Goal: Information Seeking & Learning: Learn about a topic

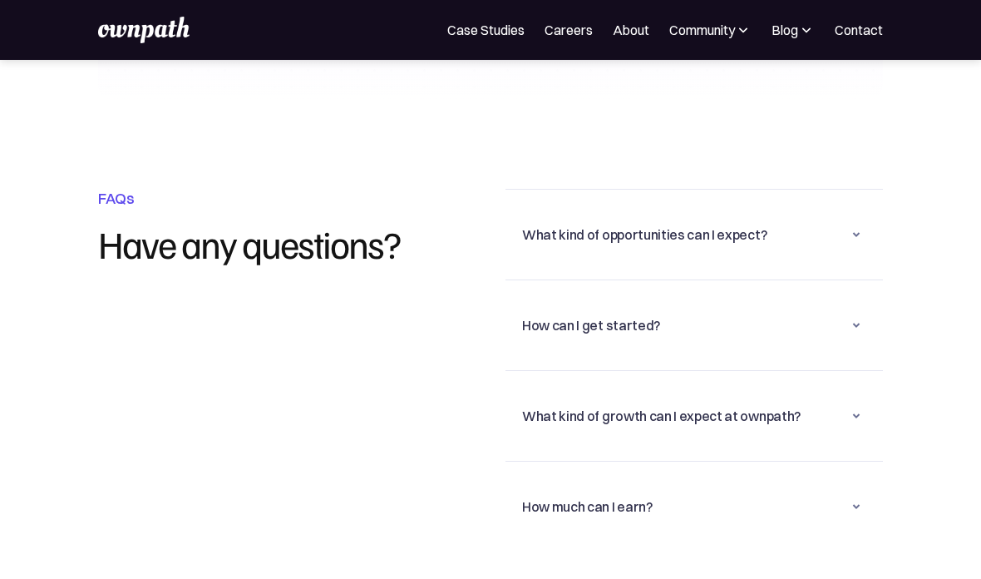
scroll to position [3892, 0]
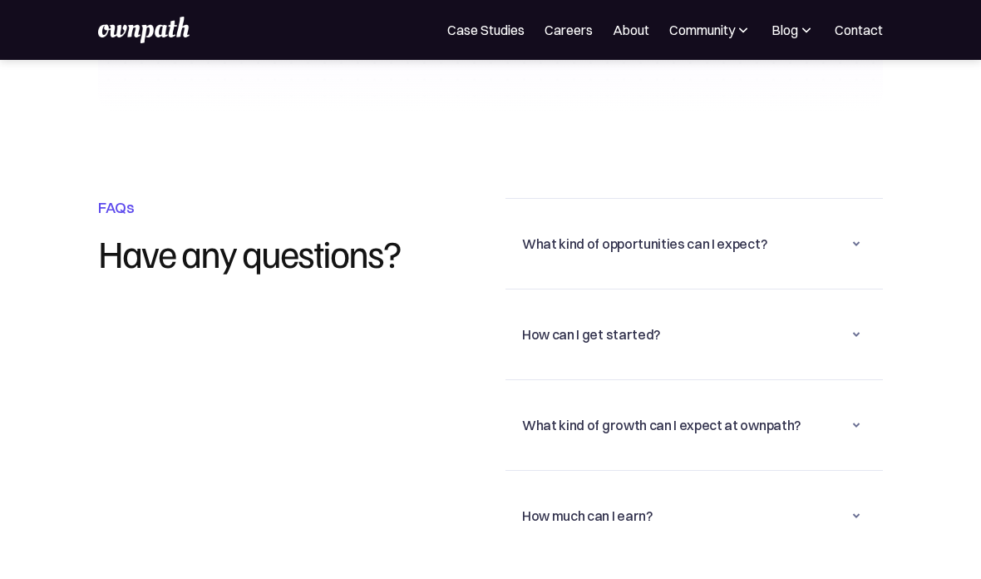
click at [841, 224] on div "What kind of opportunities can I expect?" at bounding box center [694, 243] width 344 height 43
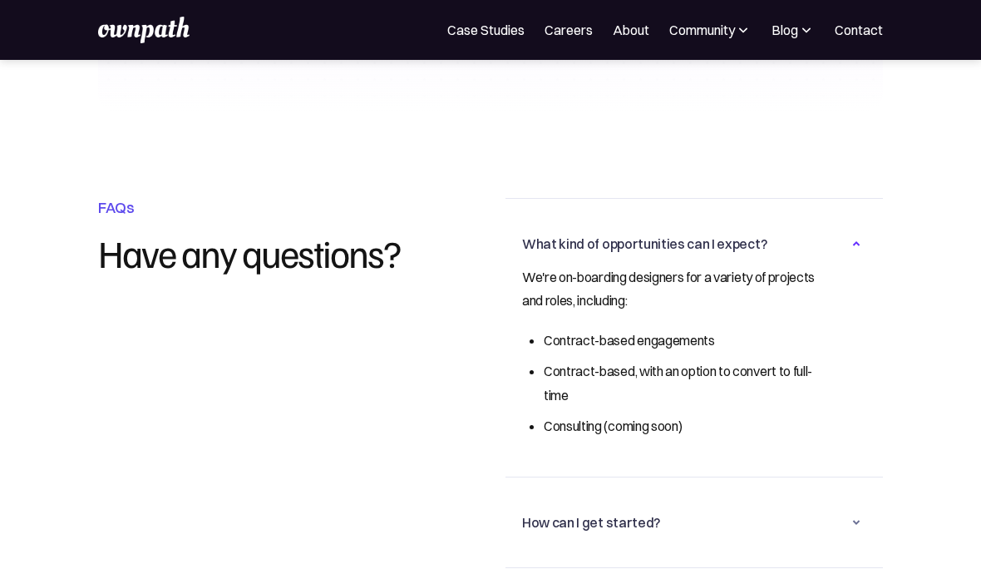
click at [829, 222] on div "What kind of opportunities can I expect?" at bounding box center [694, 243] width 344 height 43
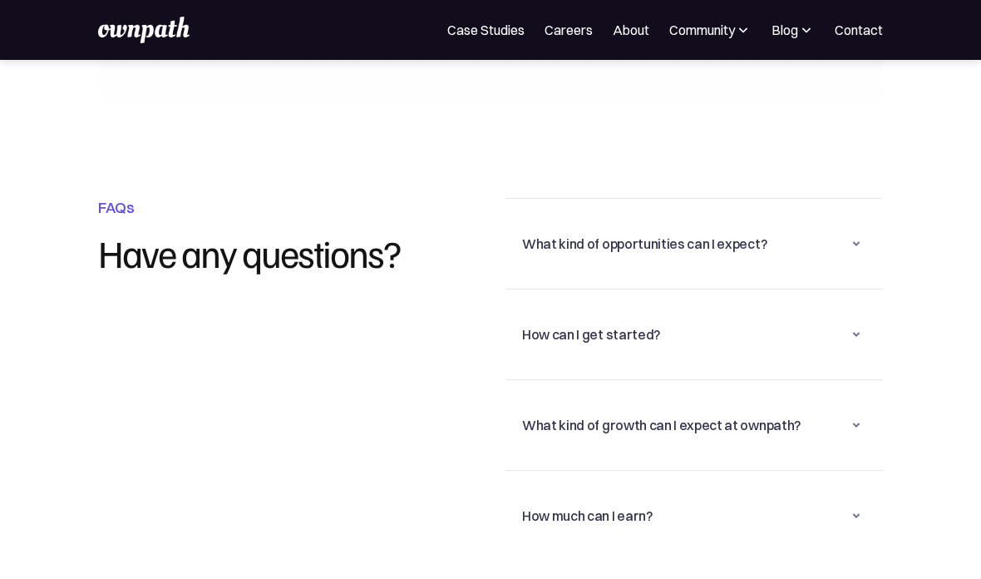
click at [845, 224] on div "What kind of opportunities can I expect?" at bounding box center [694, 243] width 344 height 43
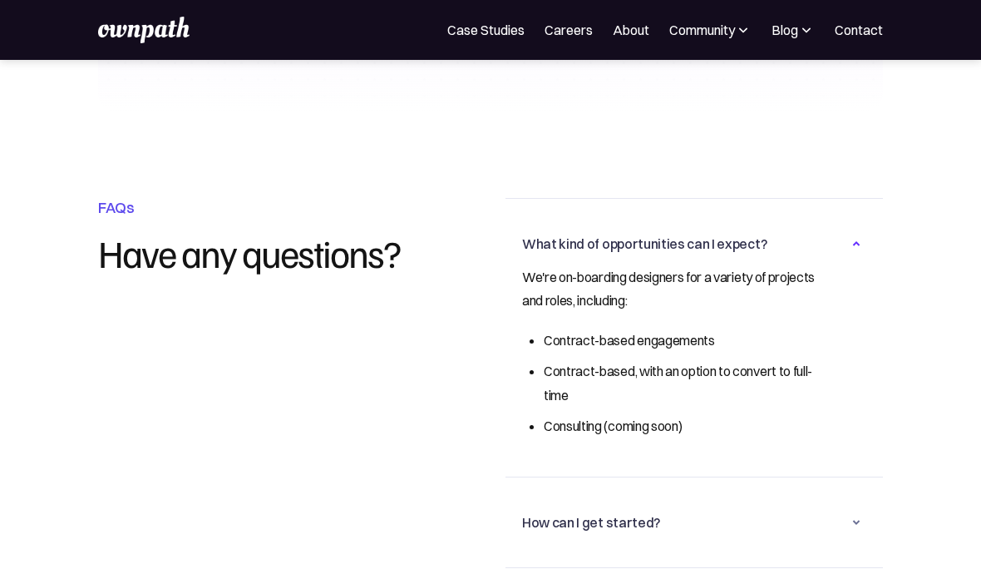
click at [820, 225] on div "What kind of opportunities can I expect?" at bounding box center [694, 243] width 344 height 43
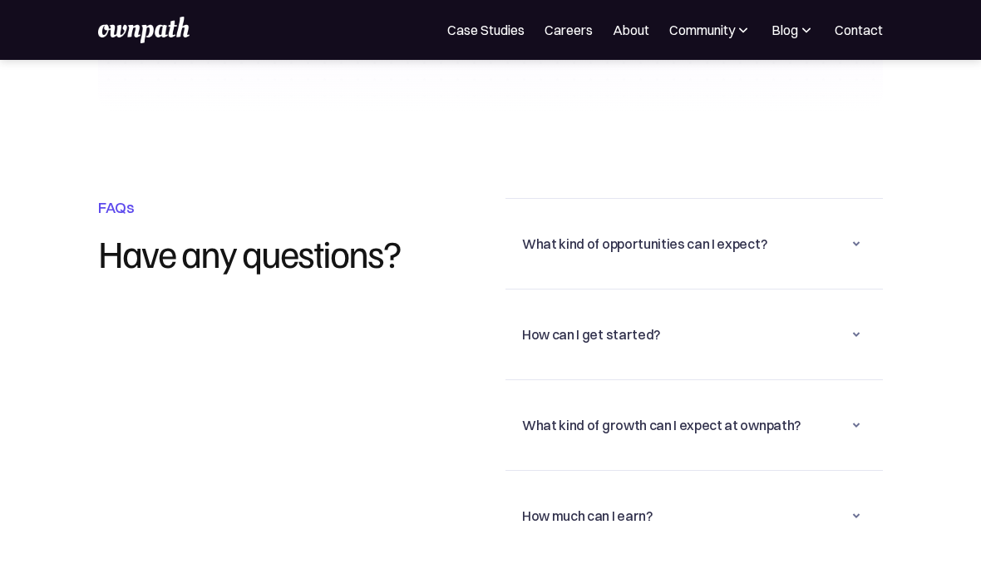
click at [791, 328] on div "How can I get started?" at bounding box center [694, 334] width 344 height 43
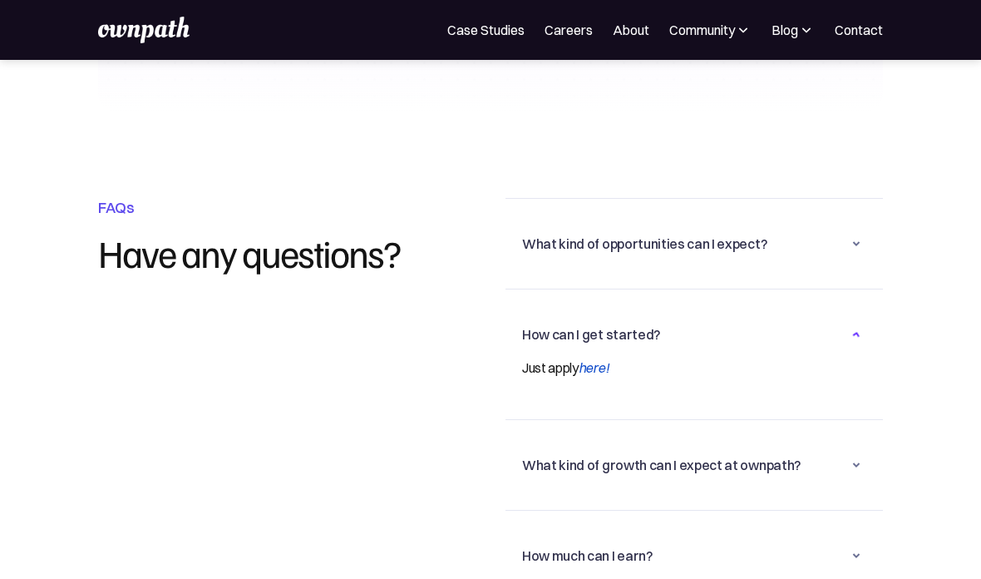
click at [786, 313] on div "How can I get started?" at bounding box center [694, 334] width 344 height 43
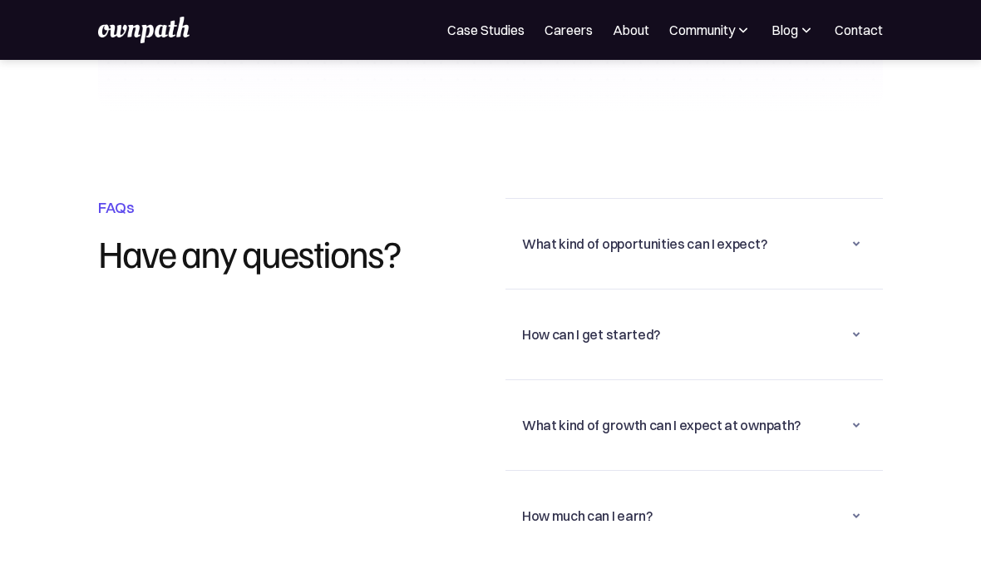
click at [779, 428] on div "What kind of growth can I expect at ownpath? You will access to one-on-ones wit…" at bounding box center [694, 424] width 377 height 91
click at [761, 414] on div "What kind of growth can I expect at ownpath?" at bounding box center [694, 424] width 344 height 43
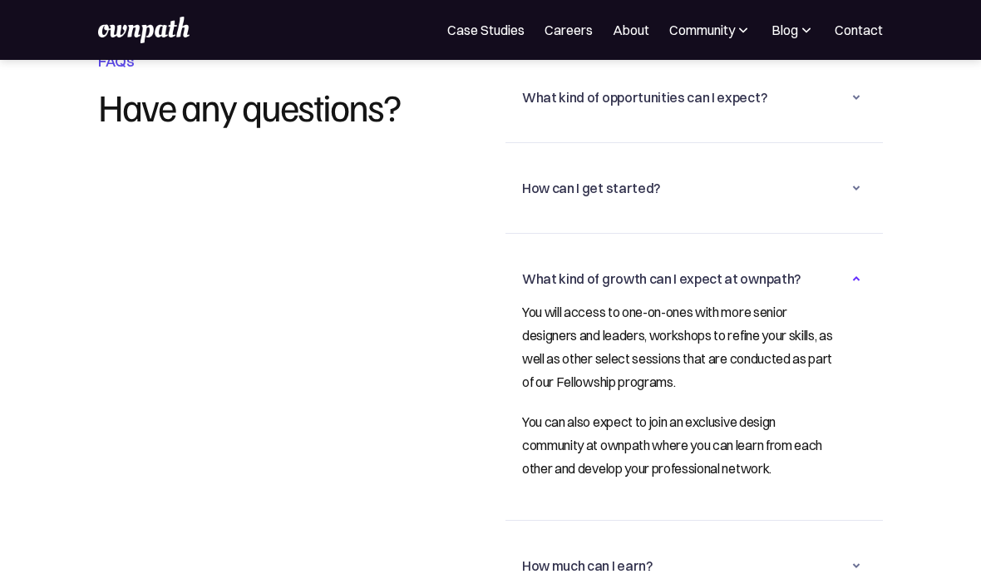
scroll to position [4063, 0]
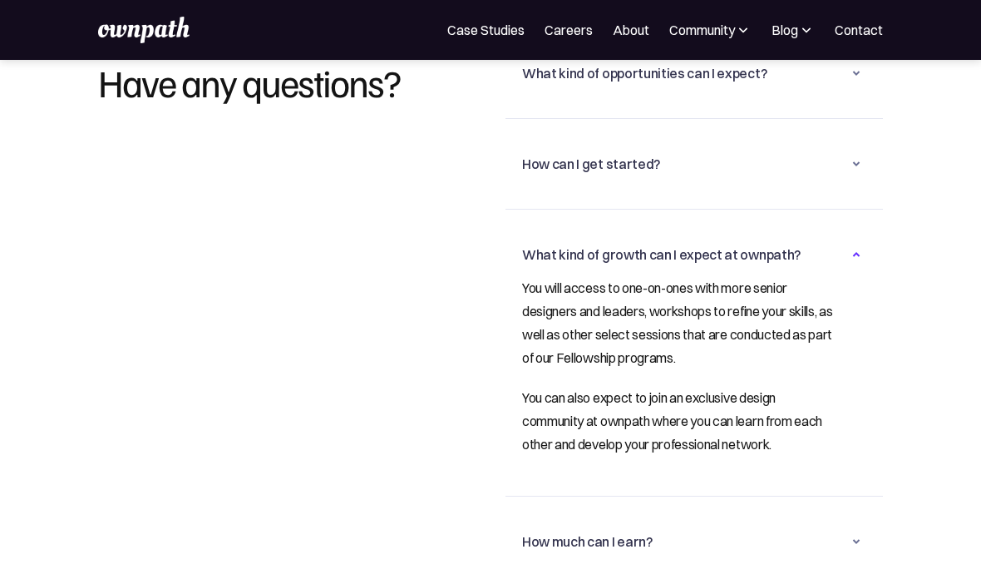
click at [787, 248] on div "What kind of growth can I expect at ownpath?" at bounding box center [694, 254] width 344 height 43
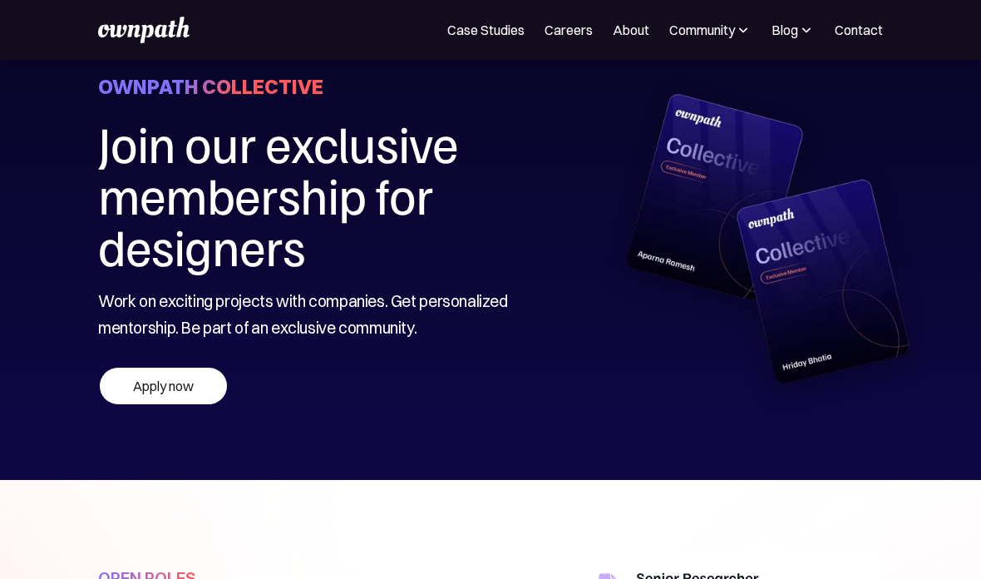
scroll to position [0, 0]
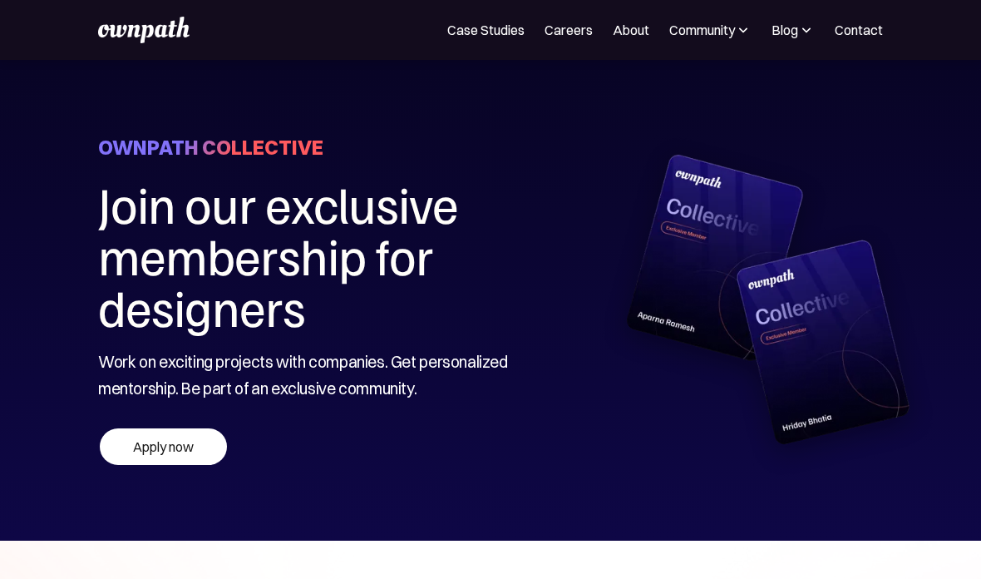
click at [792, 25] on div "Blog" at bounding box center [785, 30] width 27 height 20
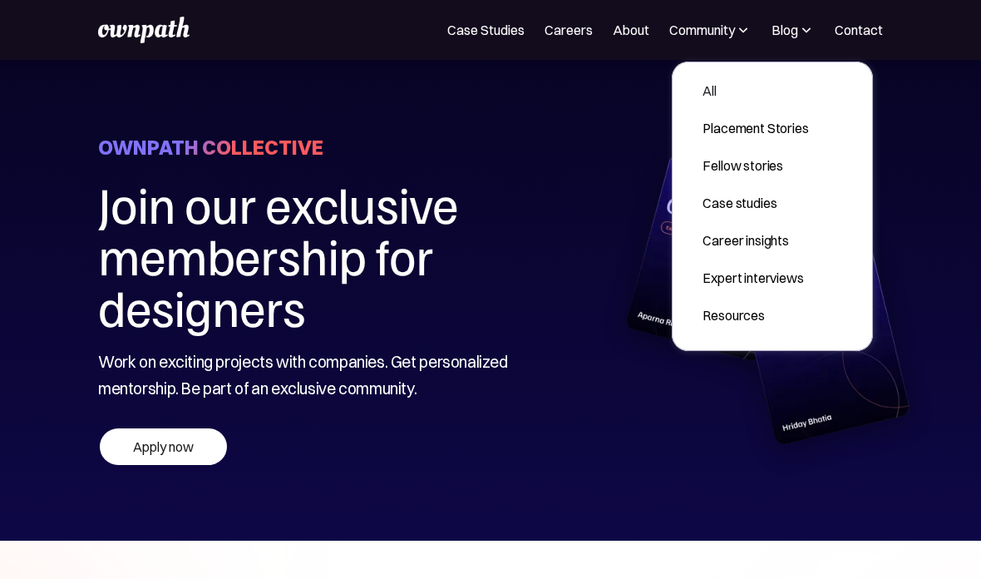
click at [792, 83] on div "All" at bounding box center [756, 91] width 106 height 20
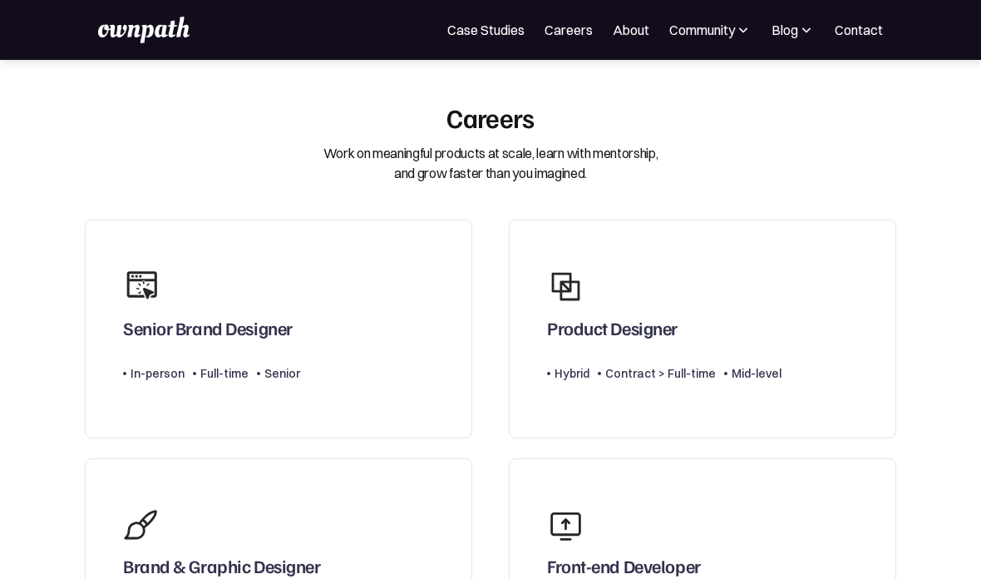
click at [113, 26] on img at bounding box center [143, 30] width 91 height 27
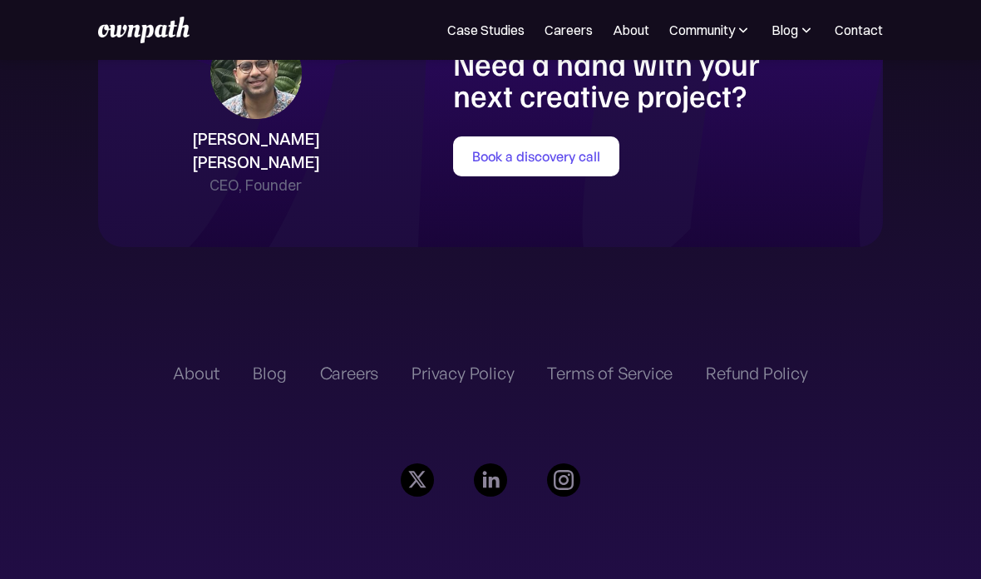
scroll to position [3716, 0]
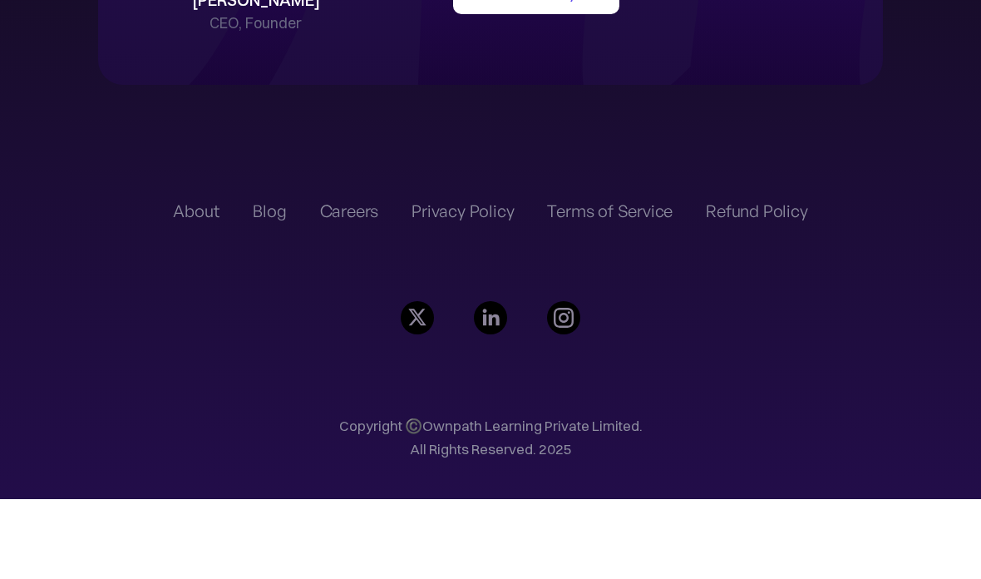
click at [205, 281] on div "About" at bounding box center [196, 291] width 47 height 20
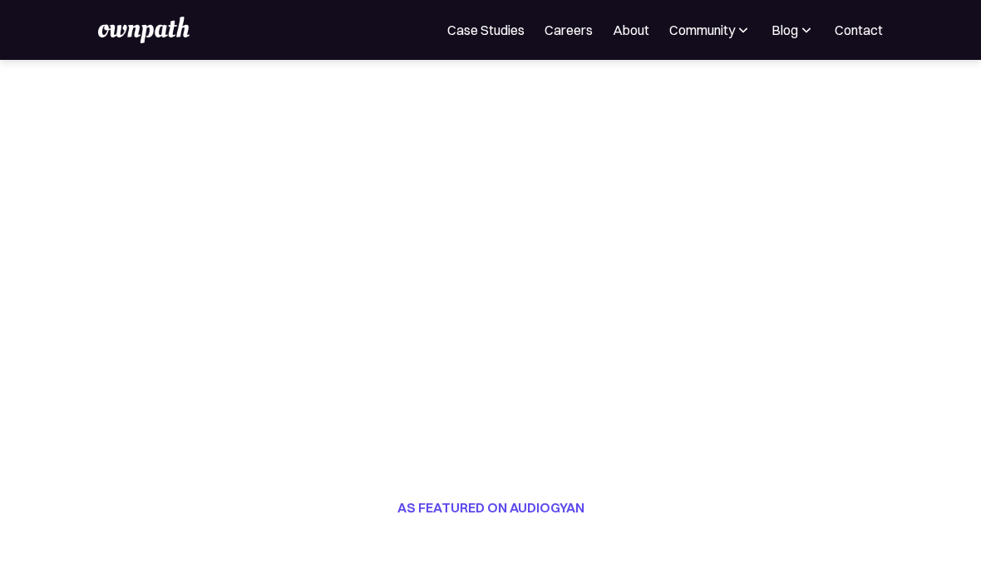
scroll to position [290, 0]
